Goal: Task Accomplishment & Management: Complete application form

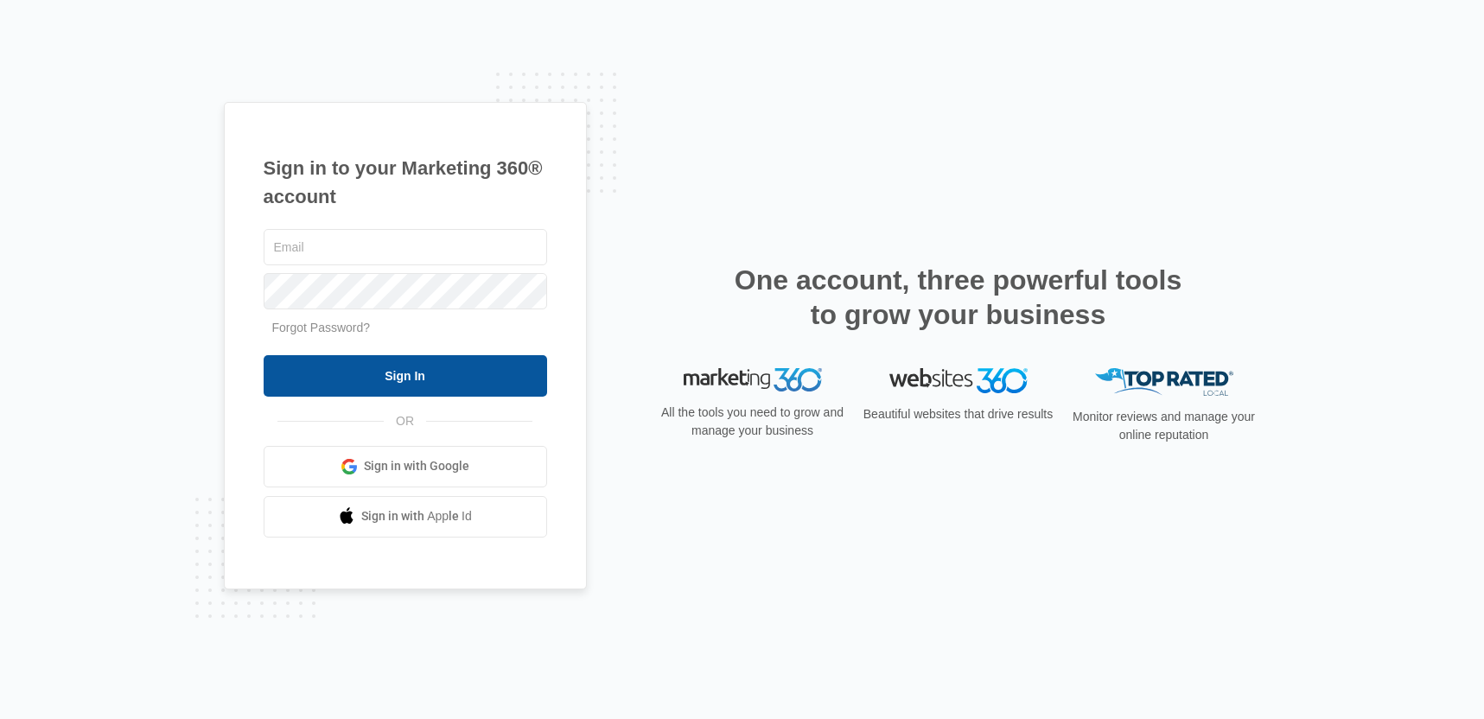
type input "franchise_info@foreverlearningmontessori.com"
click at [462, 387] on input "Sign In" at bounding box center [405, 375] width 283 height 41
